Goal: Task Accomplishment & Management: Use online tool/utility

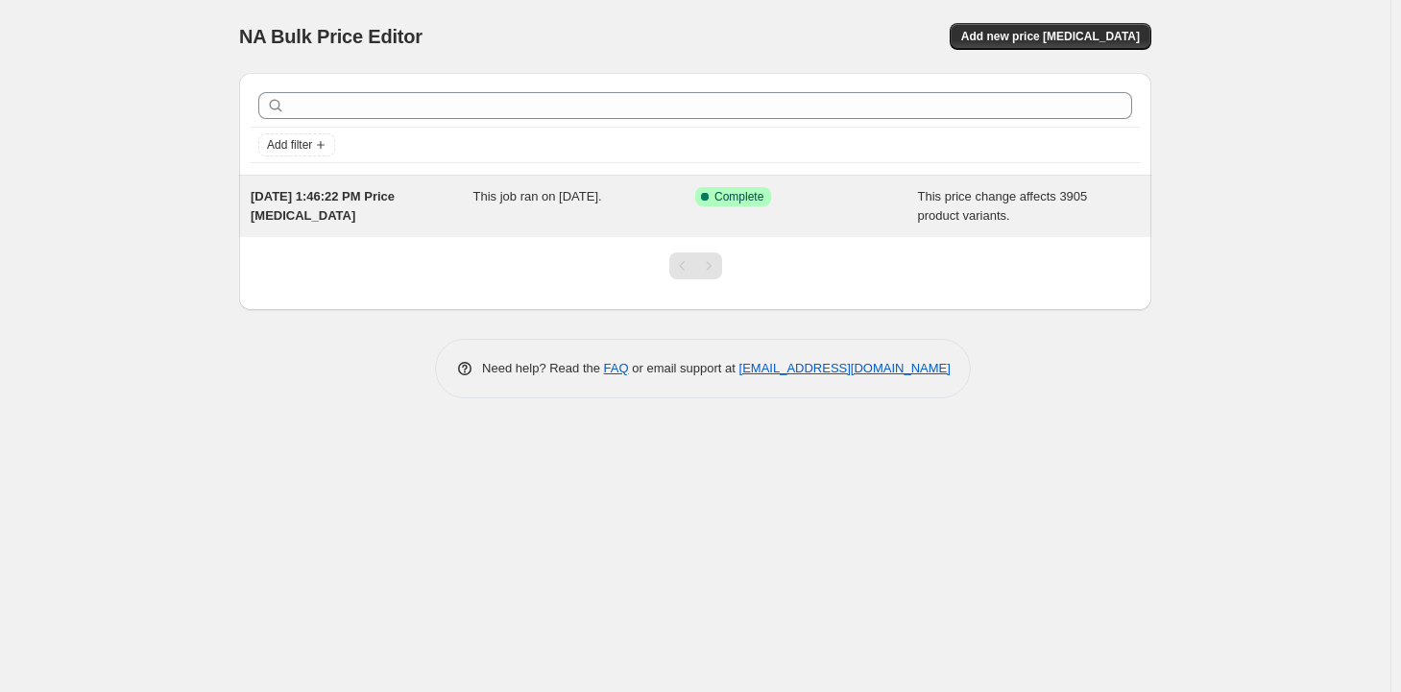
click at [602, 199] on span "This job ran on [DATE]." at bounding box center [537, 196] width 129 height 14
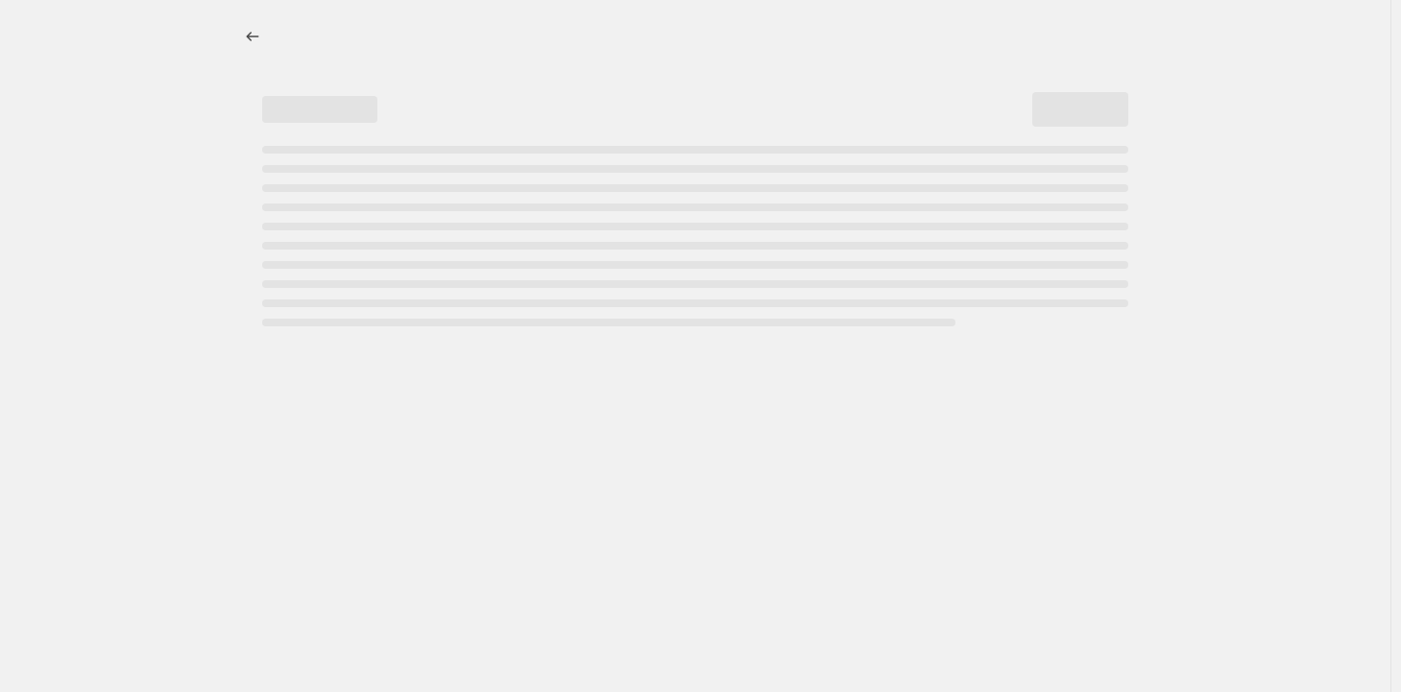
select select "margin"
select select "remove"
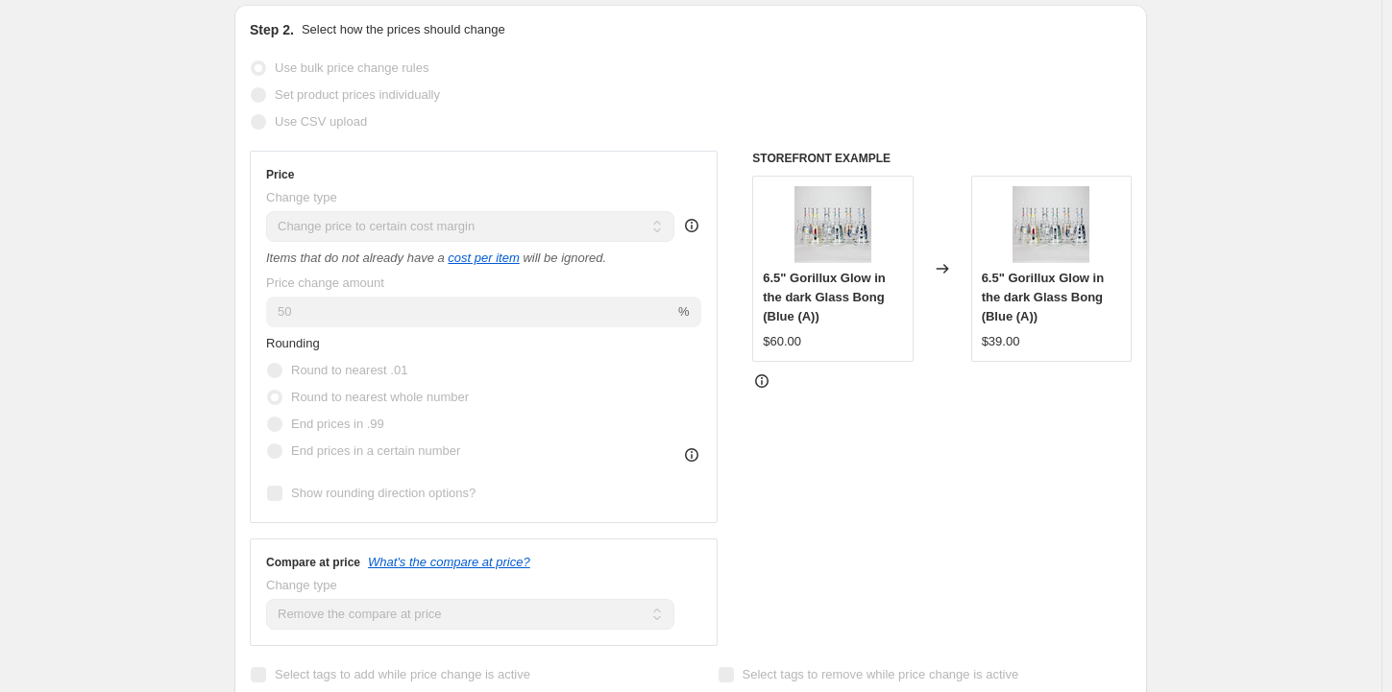
scroll to position [383, 0]
click at [863, 509] on div "STOREFRONT EXAMPLE 6.5" Gorillux Glow in the dark Glass Bong (Blue (A)) $60.00 …" at bounding box center [941, 401] width 379 height 496
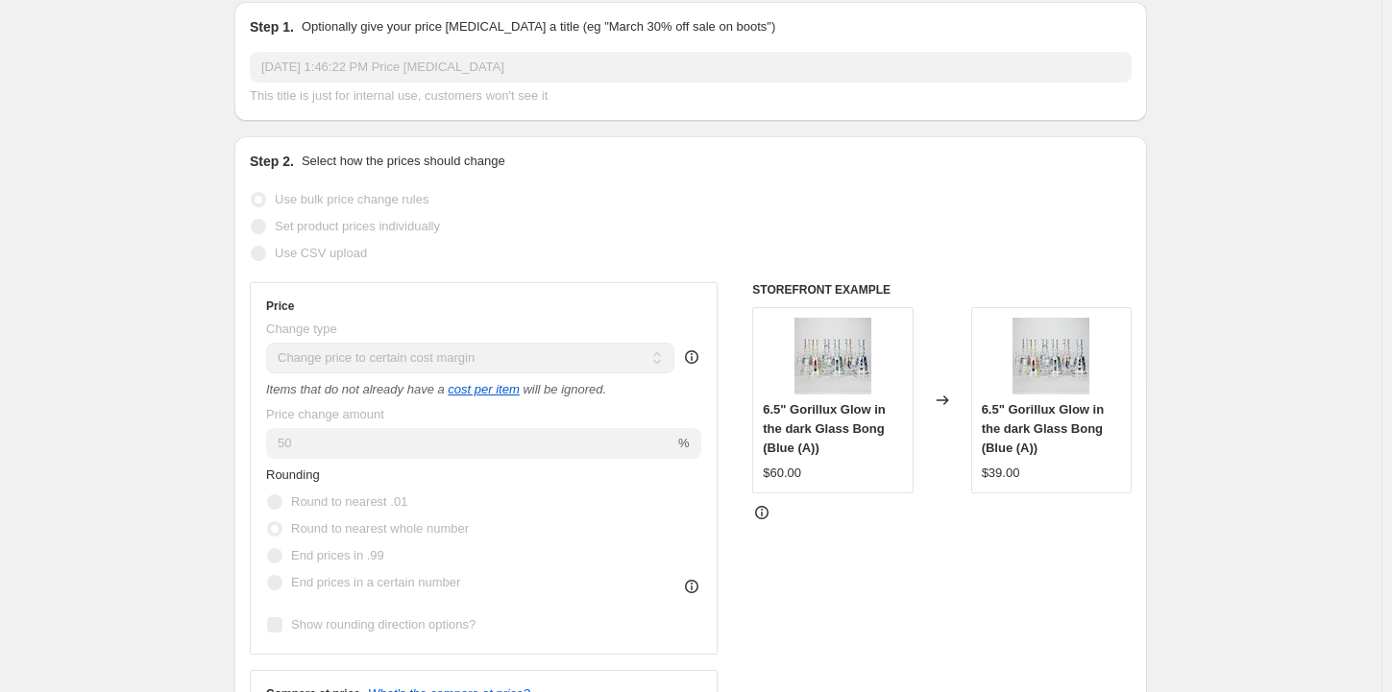
scroll to position [0, 0]
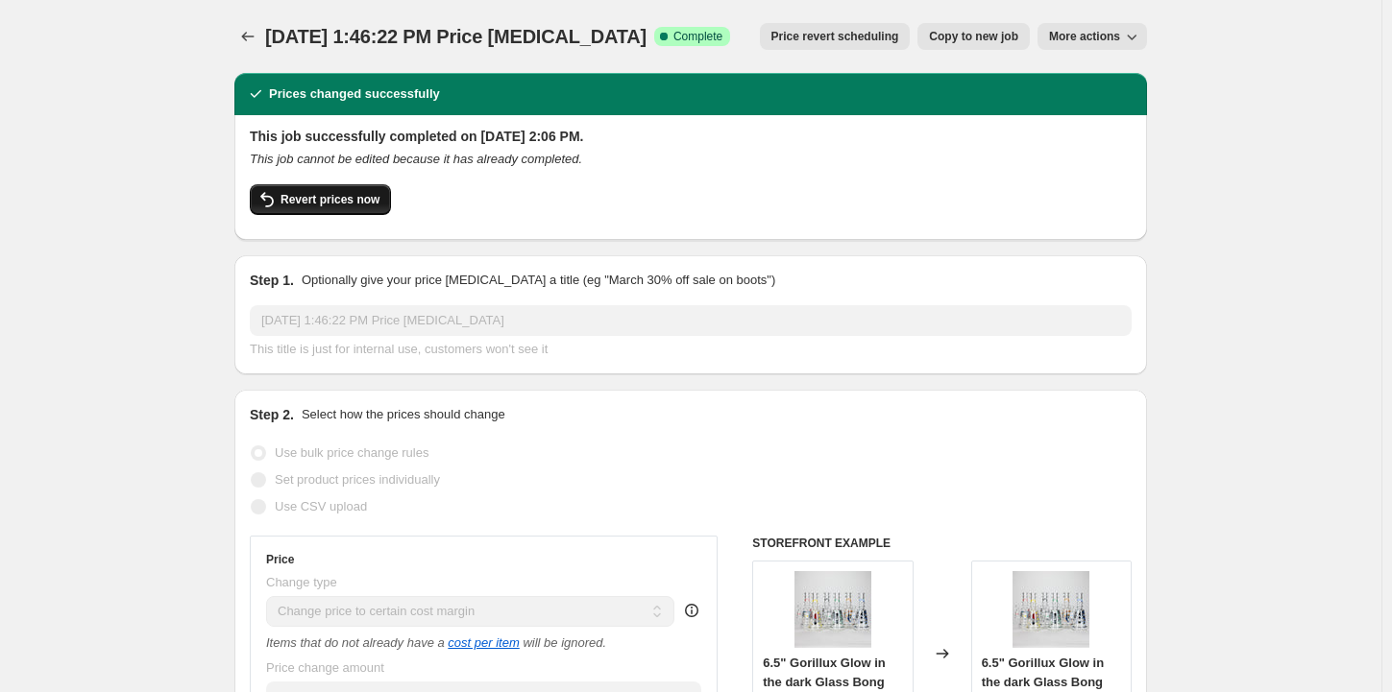
click at [372, 199] on span "Revert prices now" at bounding box center [329, 199] width 99 height 15
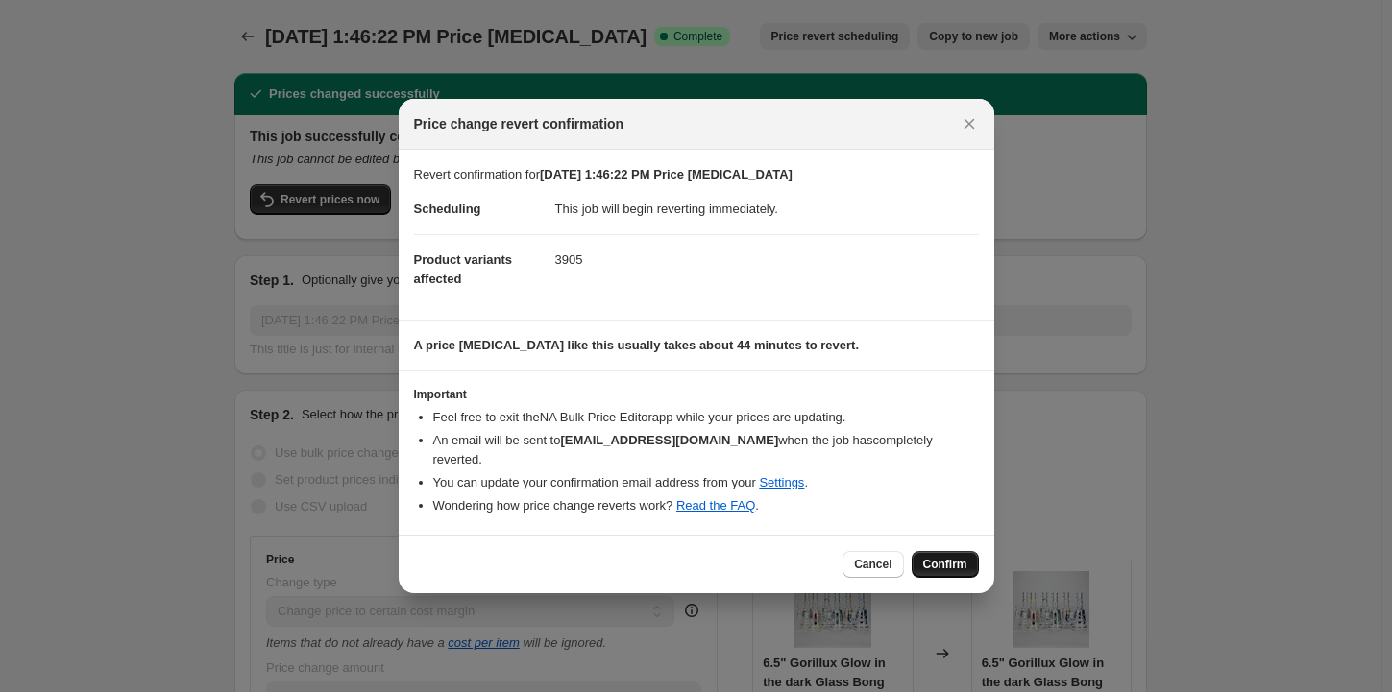
click at [932, 557] on span "Confirm" at bounding box center [945, 564] width 44 height 15
